Goal: Transaction & Acquisition: Purchase product/service

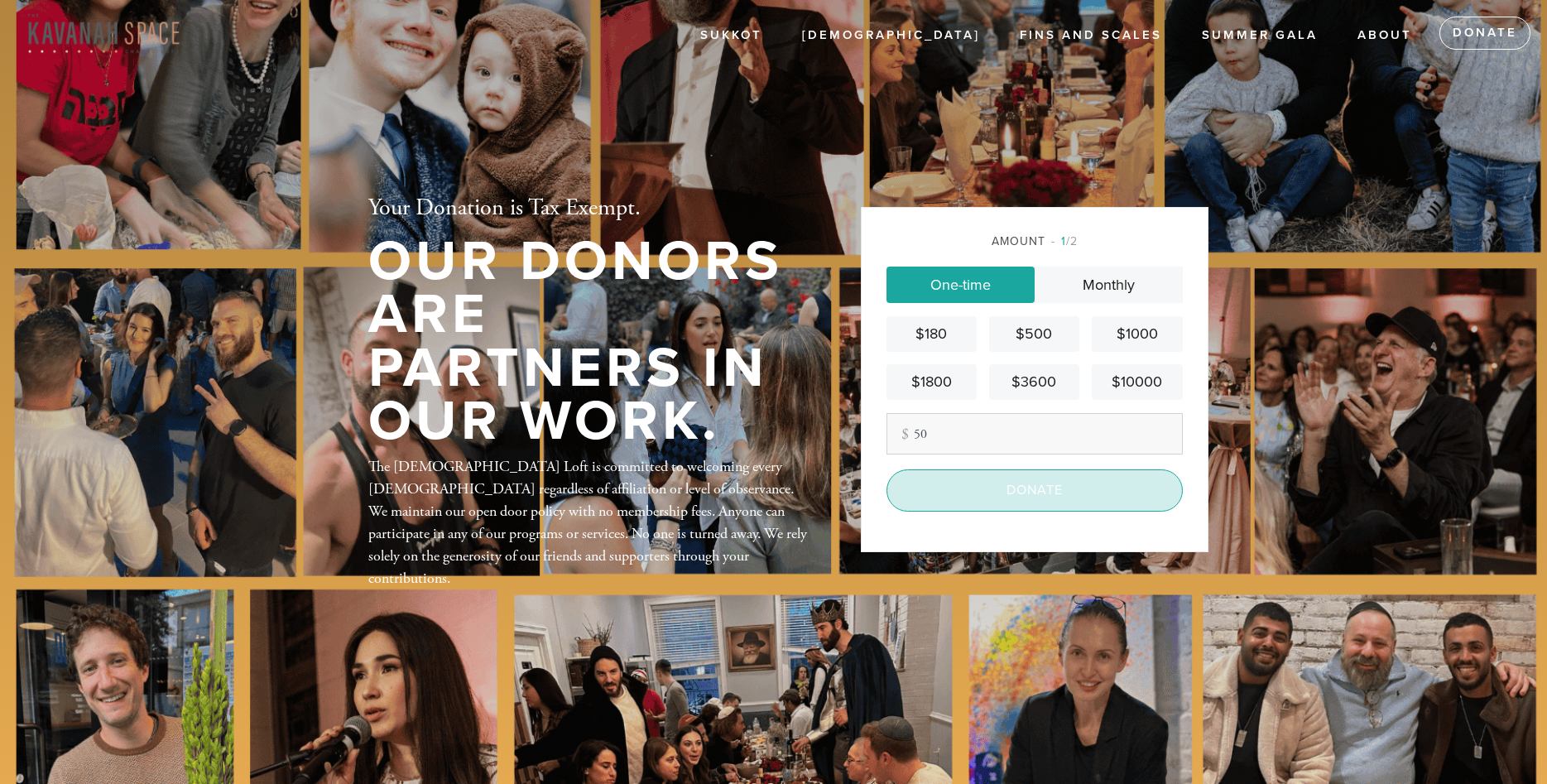
type input "50"
click at [1001, 484] on input "Donate" at bounding box center [1035, 490] width 297 height 41
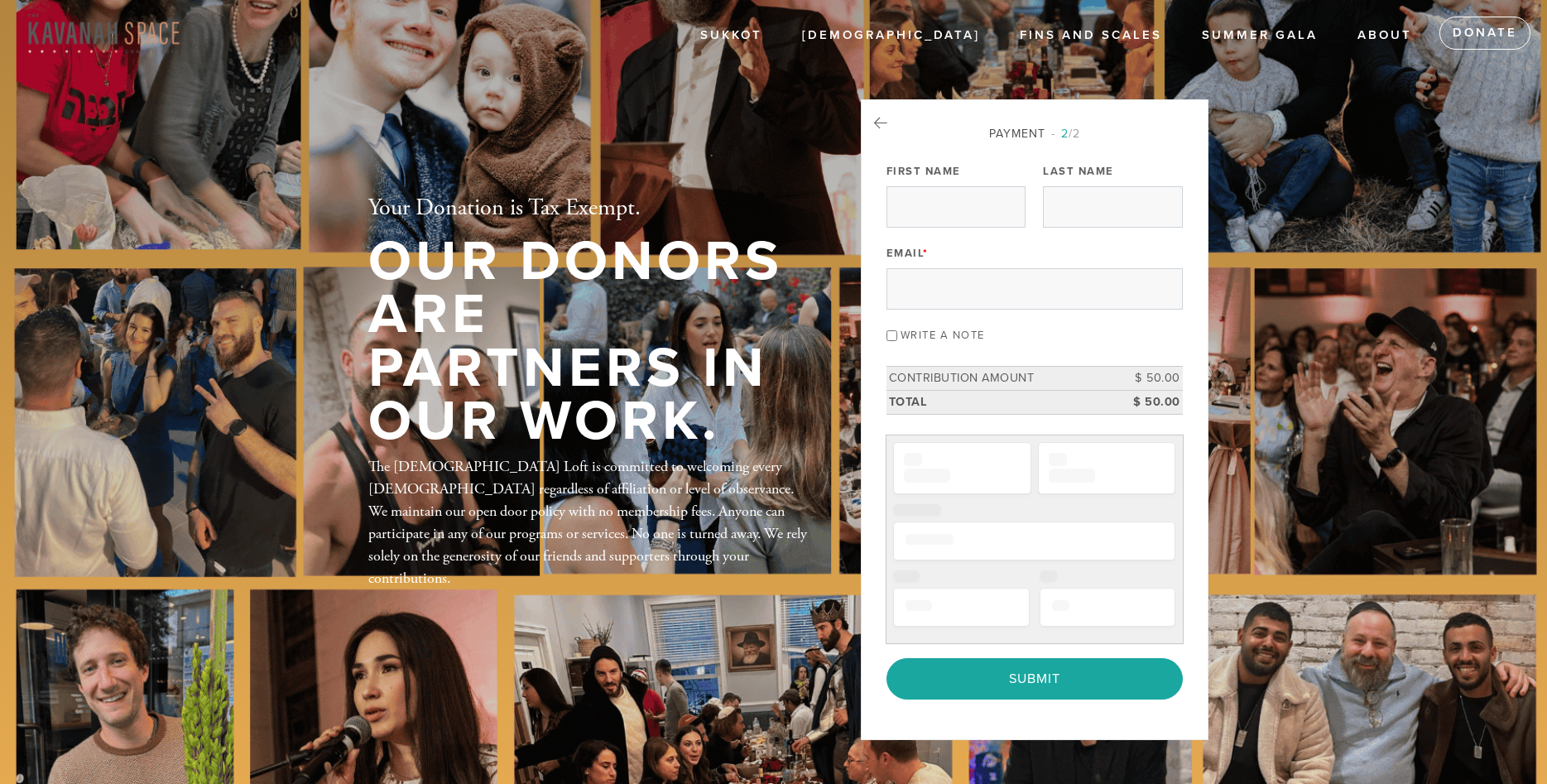
click at [961, 262] on div "Email *" at bounding box center [1035, 275] width 297 height 69
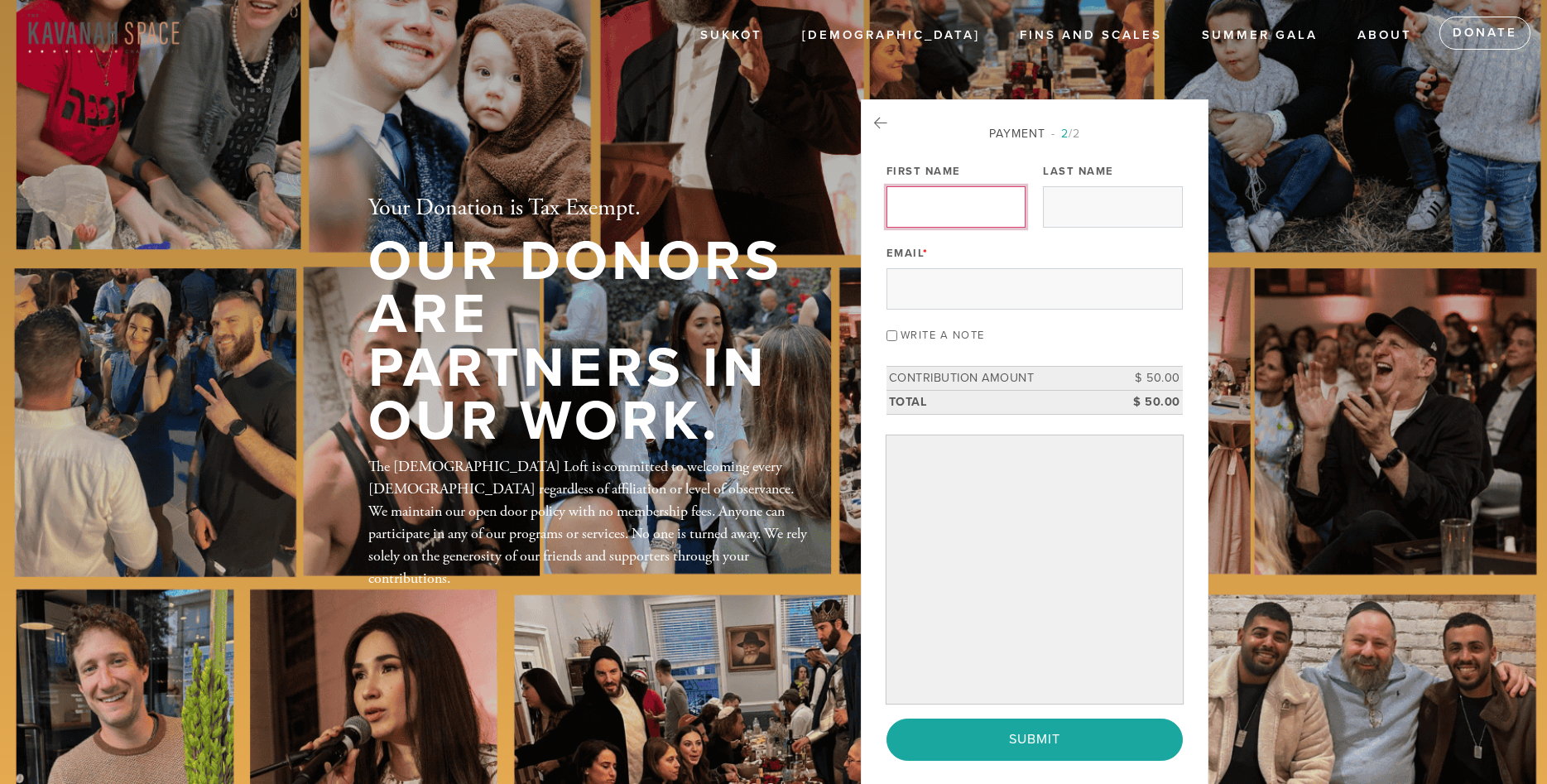
click at [974, 196] on input "First Name" at bounding box center [957, 207] width 139 height 41
type input "[PERSON_NAME]"
click at [1072, 196] on input "Last Name" at bounding box center [1113, 207] width 139 height 41
type input "[PERSON_NAME]"
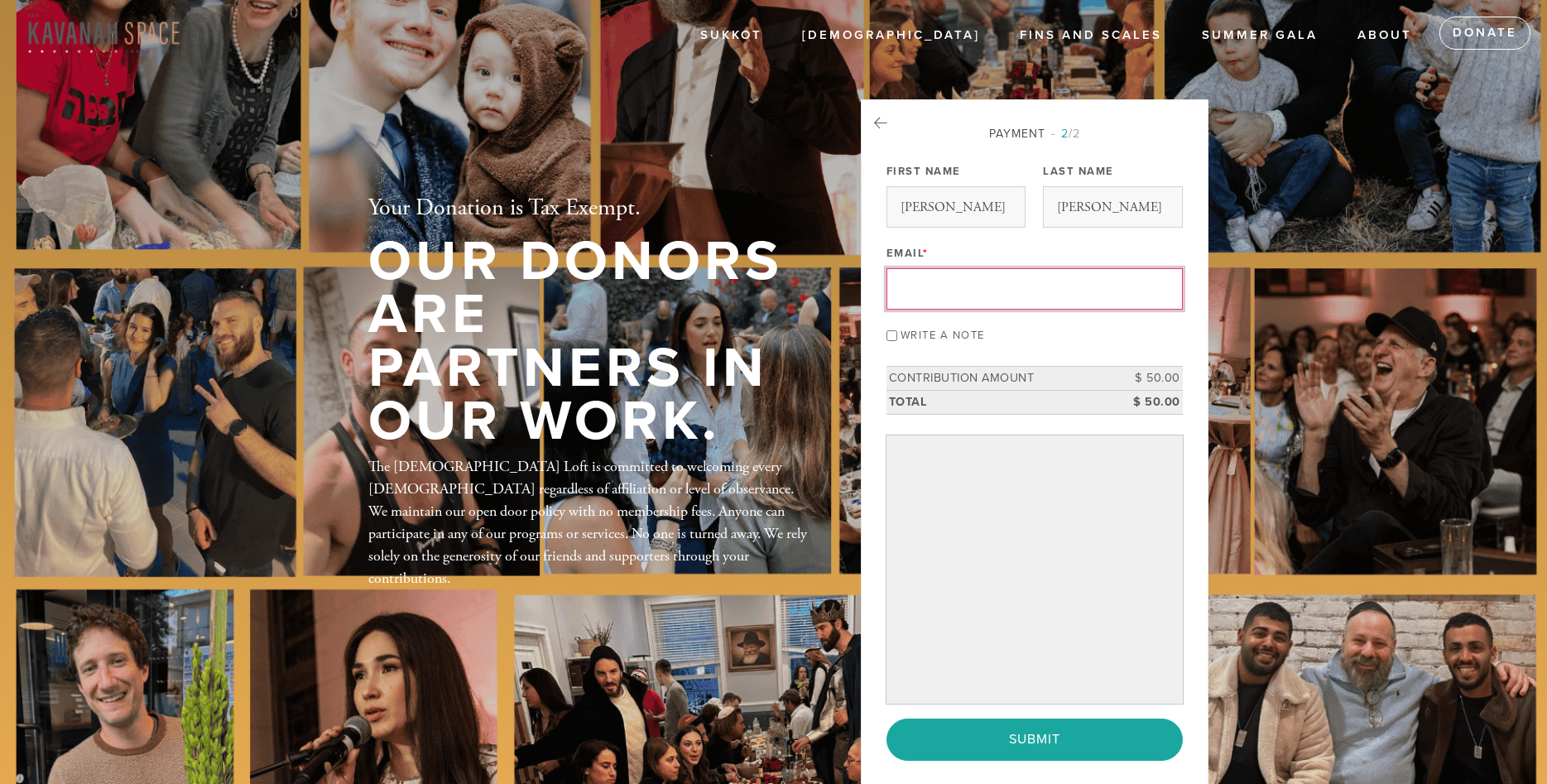
click at [970, 292] on input "Email *" at bounding box center [1035, 289] width 297 height 41
type input "[EMAIL_ADDRESS][DOMAIN_NAME]"
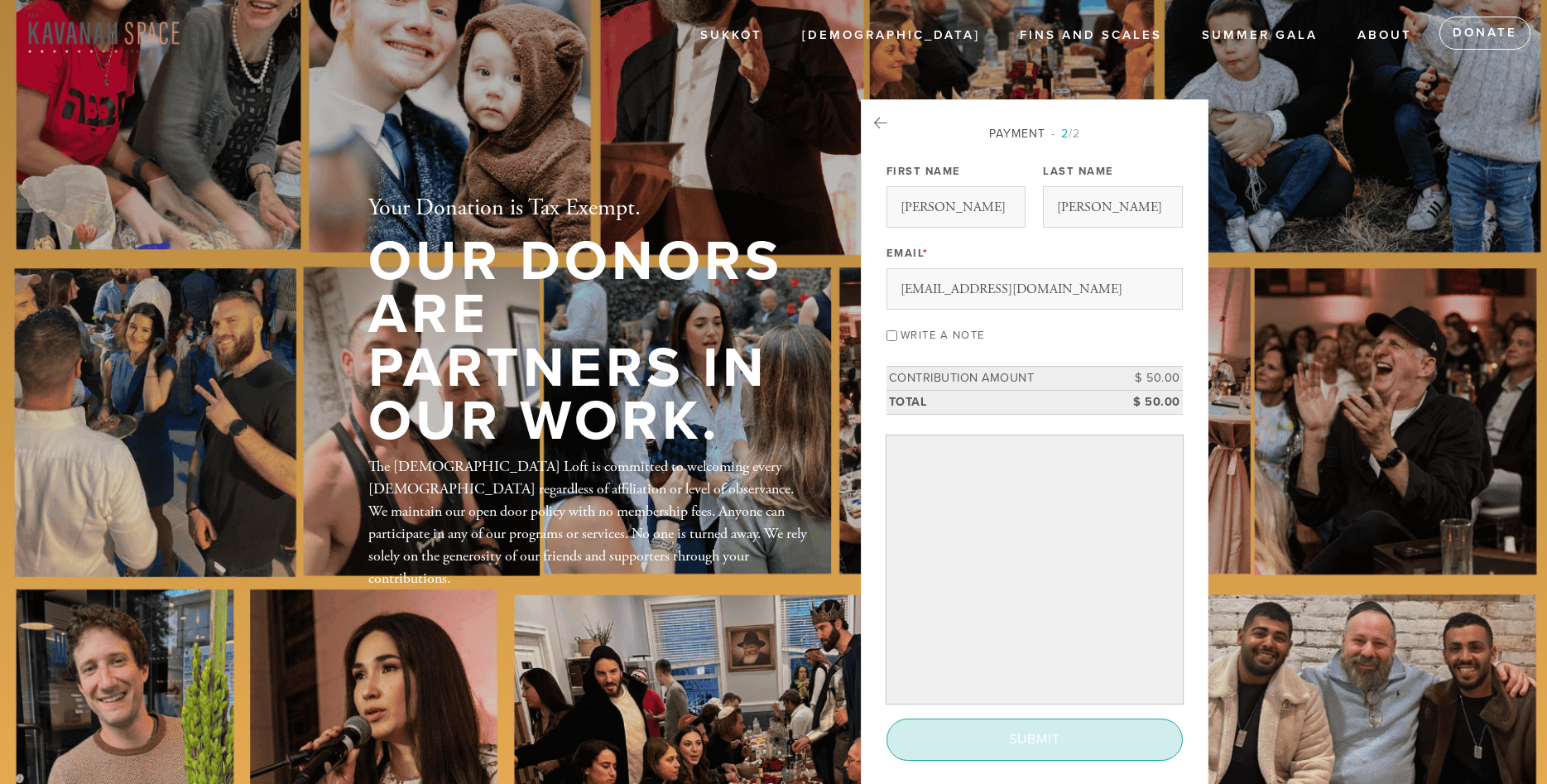
click at [1055, 735] on input "Submit" at bounding box center [1035, 739] width 297 height 41
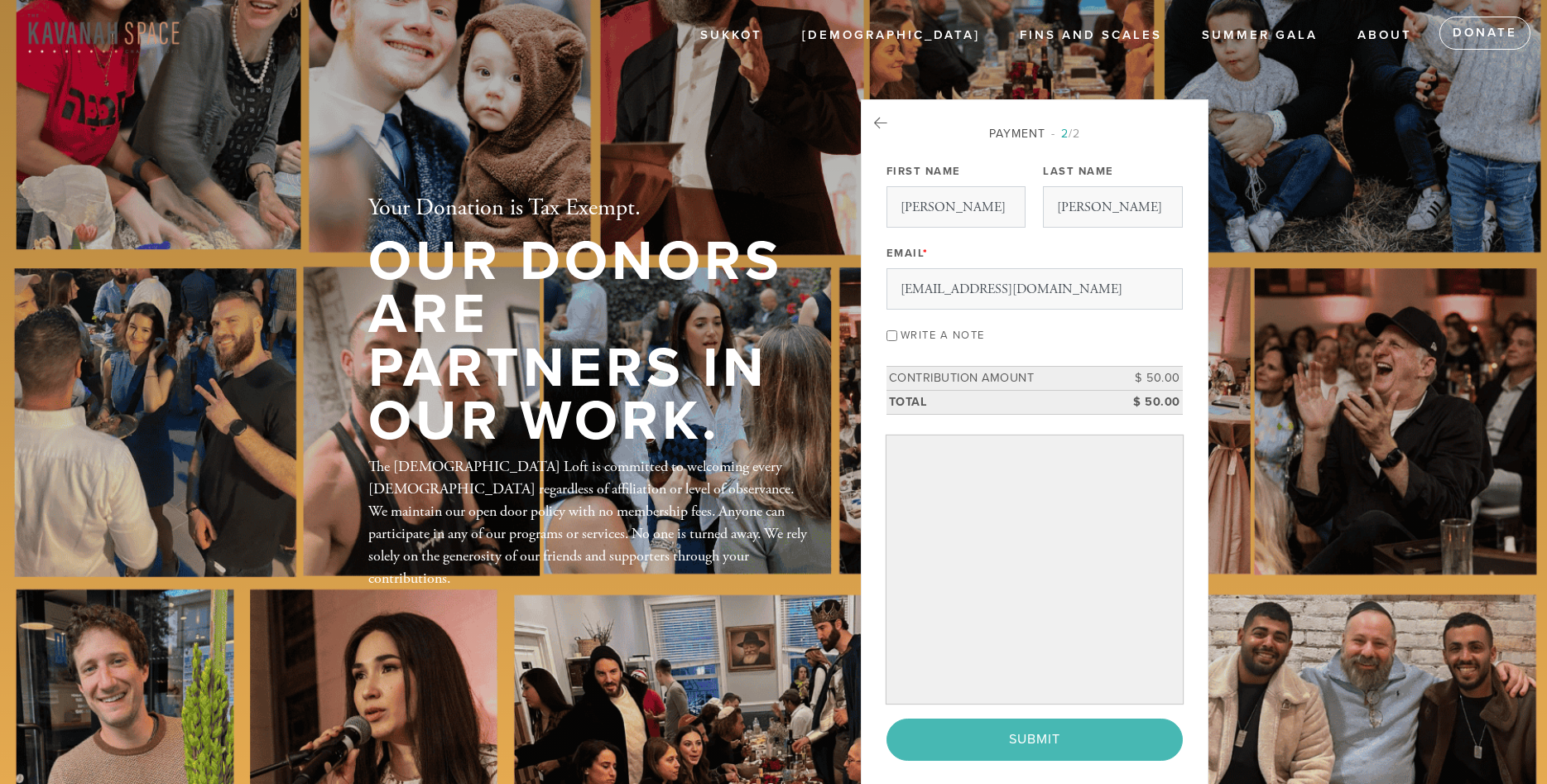
drag, startPoint x: 1055, startPoint y: 735, endPoint x: 1058, endPoint y: 637, distance: 98.0
click at [1058, 637] on div "Payment 2 /2 Payment Processor Pay Later Credit Card PayPal First Name naomi La…" at bounding box center [1035, 442] width 297 height 635
